Goal: Find specific page/section: Find specific page/section

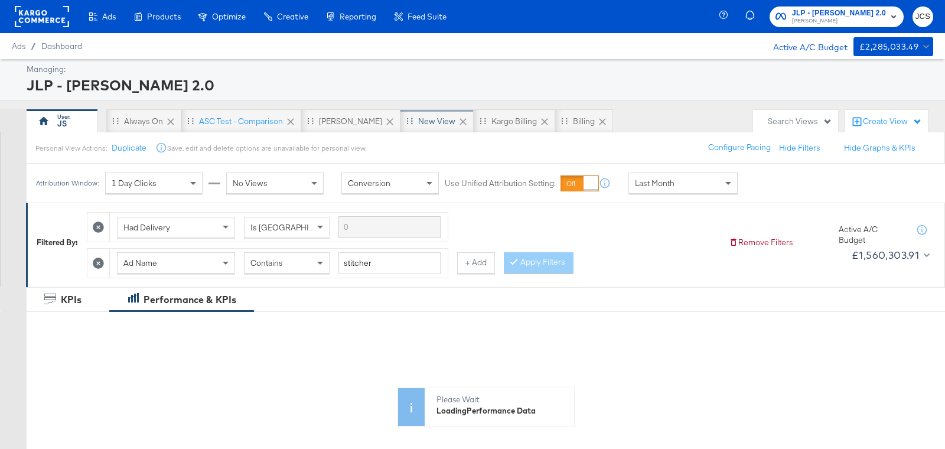
click at [418, 116] on div "New View" at bounding box center [436, 121] width 37 height 11
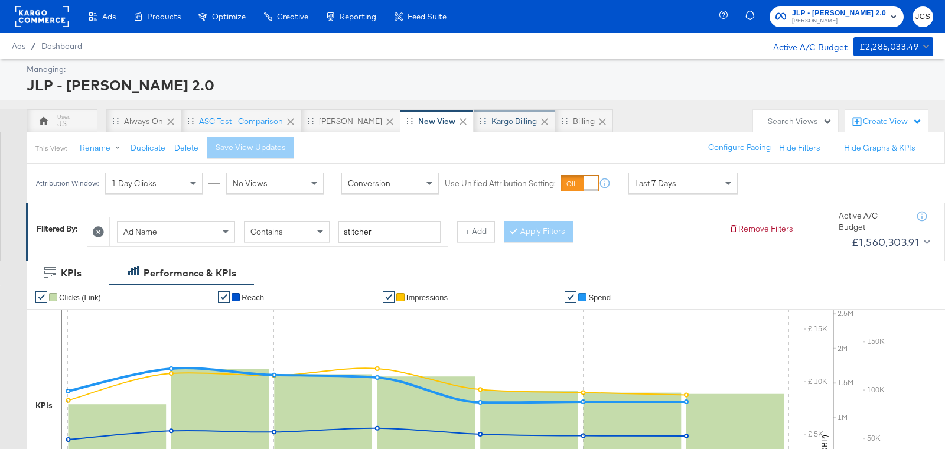
click at [492, 123] on div "Kargo Billing" at bounding box center [514, 121] width 45 height 11
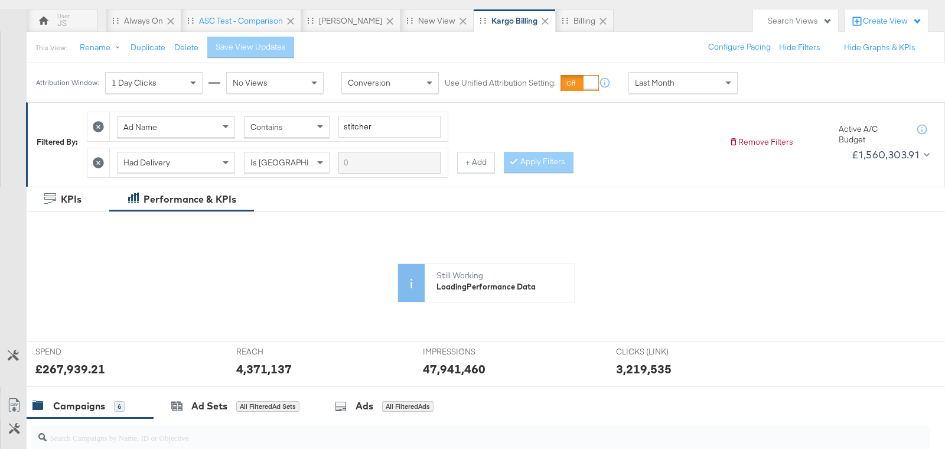
scroll to position [90, 0]
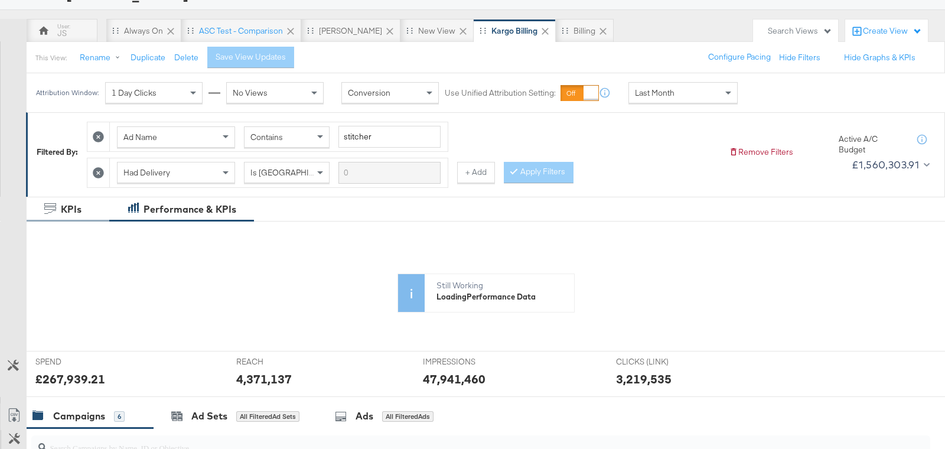
click at [65, 207] on div "KPIs" at bounding box center [71, 210] width 21 height 14
